Goal: Task Accomplishment & Management: Manage account settings

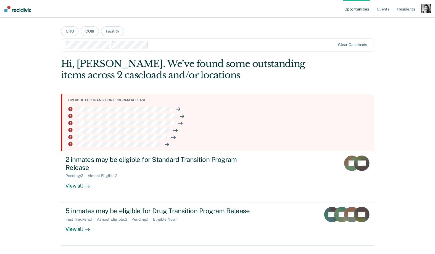
click at [423, 11] on div "button" at bounding box center [425, 8] width 9 height 9
click at [390, 22] on link "Profile" at bounding box center [403, 22] width 44 height 5
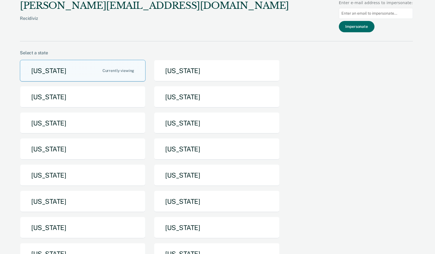
scroll to position [114, 0]
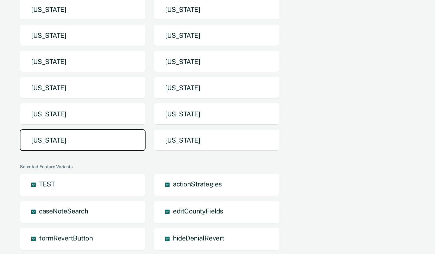
click at [72, 148] on button "[US_STATE]" at bounding box center [83, 140] width 126 height 22
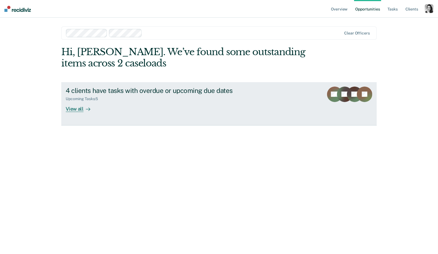
click at [195, 92] on div "4 clients have tasks with overdue or upcoming due dates" at bounding box center [163, 91] width 194 height 8
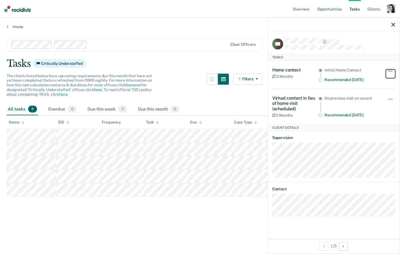
click at [393, 72] on button "button" at bounding box center [390, 74] width 9 height 9
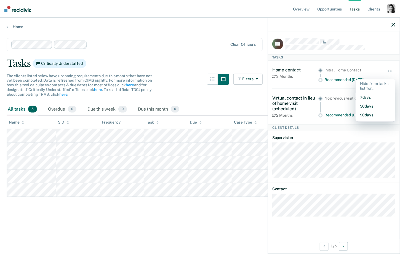
click at [396, 26] on div at bounding box center [334, 25] width 132 height 14
click at [392, 25] on icon "button" at bounding box center [394, 25] width 4 height 4
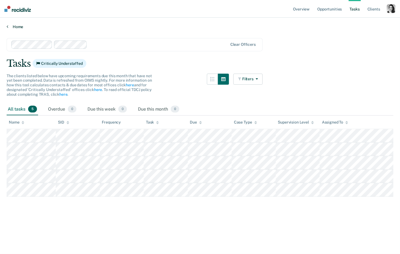
click at [17, 26] on link "Home" at bounding box center [200, 26] width 387 height 5
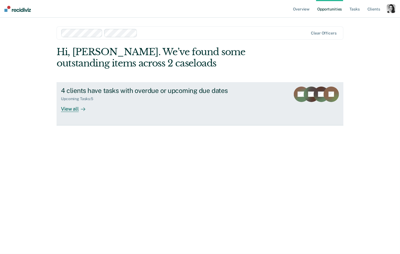
click at [146, 88] on div "4 clients have tasks with overdue or upcoming due dates" at bounding box center [158, 91] width 194 height 8
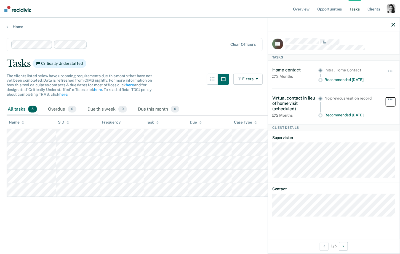
click at [387, 98] on button "button" at bounding box center [390, 102] width 9 height 9
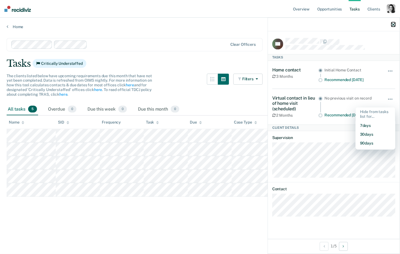
drag, startPoint x: 393, startPoint y: 26, endPoint x: 391, endPoint y: 9, distance: 16.7
click at [393, 25] on icon "button" at bounding box center [394, 25] width 4 height 4
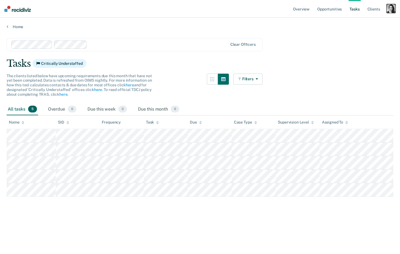
click at [391, 9] on div "button" at bounding box center [391, 8] width 9 height 9
click at [359, 23] on link "Profile" at bounding box center [369, 22] width 44 height 5
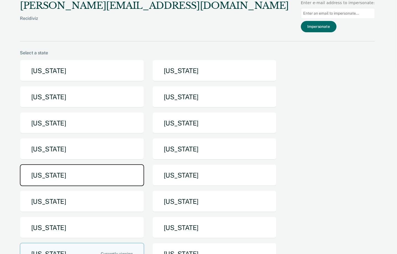
click at [60, 176] on button "[US_STATE]" at bounding box center [82, 175] width 124 height 22
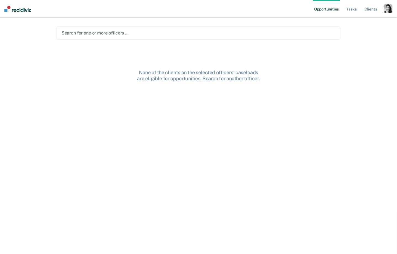
click at [143, 41] on main "Search for one or more officers … None of the clients on the selected officers'…" at bounding box center [199, 129] width 298 height 223
click at [145, 34] on div at bounding box center [199, 33] width 274 height 6
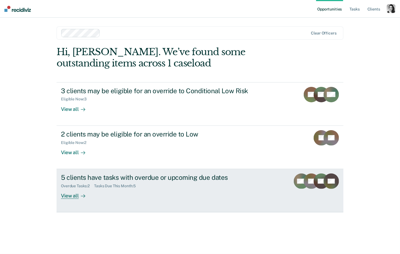
click at [182, 182] on div "Overdue Tasks : 2 Tasks Due This Month : 5" at bounding box center [158, 185] width 194 height 7
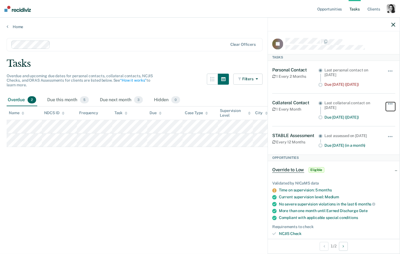
click at [391, 104] on button "button" at bounding box center [390, 106] width 9 height 9
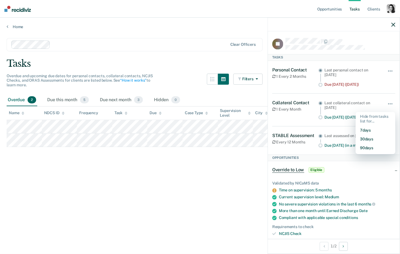
click at [352, 102] on div "Last collateral contact on [DATE]" at bounding box center [351, 105] width 55 height 9
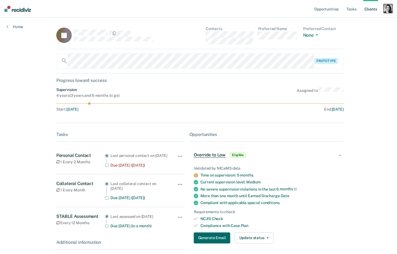
click at [392, 10] on div "button" at bounding box center [388, 8] width 9 height 9
click at [352, 21] on link "Profile" at bounding box center [365, 22] width 44 height 5
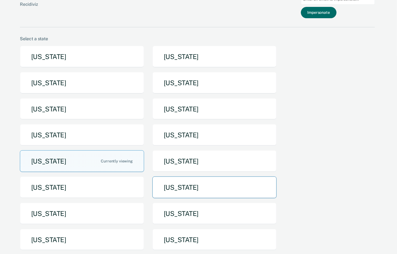
scroll to position [25, 0]
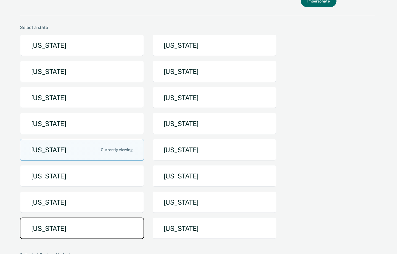
click at [101, 222] on button "[US_STATE]" at bounding box center [82, 229] width 124 height 22
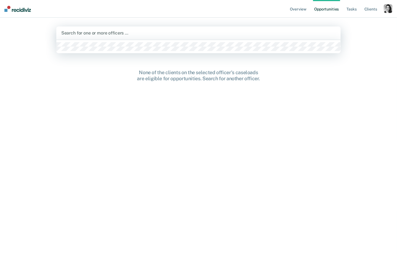
click at [175, 34] on div at bounding box center [198, 33] width 275 height 6
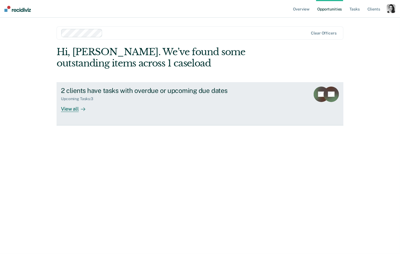
click at [148, 91] on div "2 clients have tasks with overdue or upcoming due dates" at bounding box center [158, 91] width 194 height 8
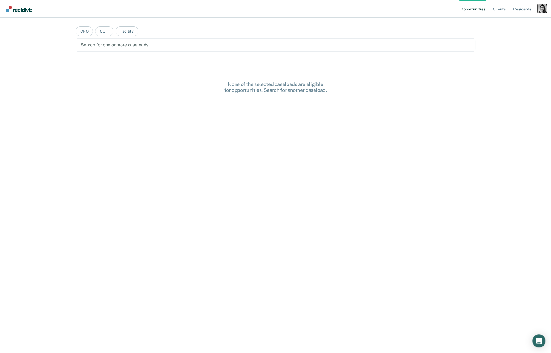
click at [543, 6] on div "Profile dropdown button" at bounding box center [542, 8] width 9 height 9
click at [503, 20] on link "Profile" at bounding box center [520, 22] width 44 height 5
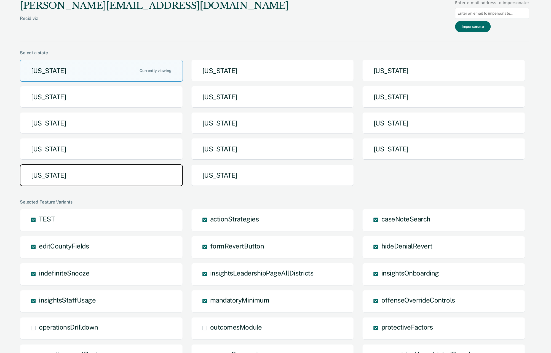
click at [77, 180] on button "[US_STATE]" at bounding box center [101, 175] width 163 height 22
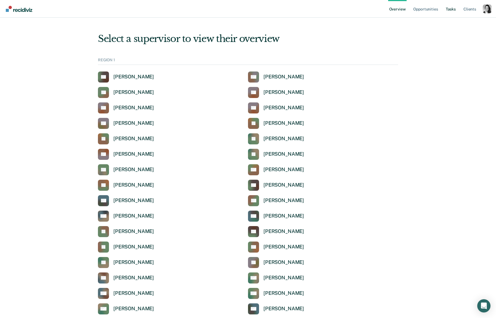
click at [457, 10] on link "Tasks" at bounding box center [451, 9] width 12 height 18
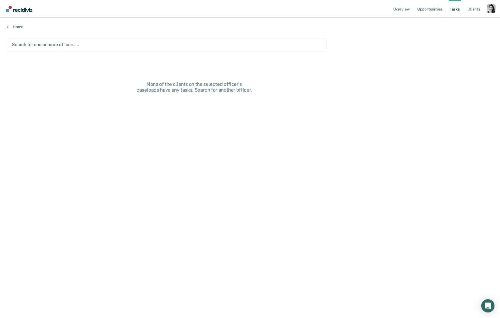
click at [111, 45] on div at bounding box center [167, 44] width 310 height 6
